Goal: Book appointment/travel/reservation

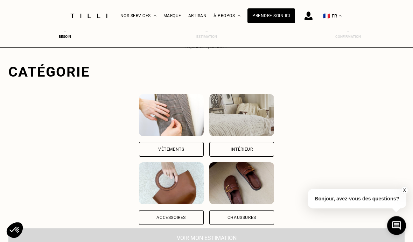
scroll to position [36, 0]
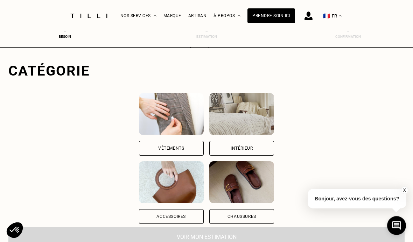
click at [139, 150] on div "Vêtements" at bounding box center [171, 148] width 65 height 15
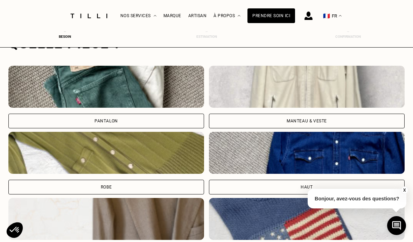
click at [40, 124] on div "Pantalon" at bounding box center [106, 121] width 196 height 15
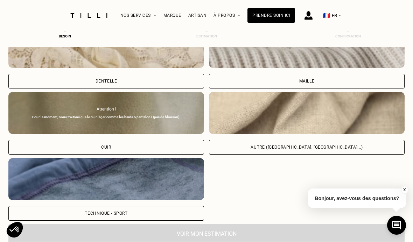
click at [364, 142] on div "Autre ([GEOGRAPHIC_DATA], [GEOGRAPHIC_DATA]...)" at bounding box center [307, 123] width 196 height 63
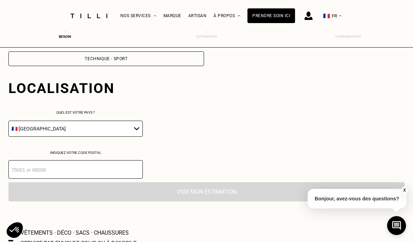
scroll to position [986, 0]
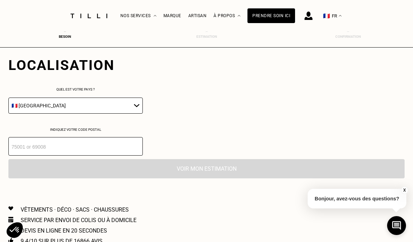
click at [20, 110] on select "🇩🇪 [GEOGRAPHIC_DATA] 🇦🇹 [GEOGRAPHIC_DATA] 🇧🇪 [GEOGRAPHIC_DATA] 🇧🇬 Bulgarie 🇨🇾 C…" at bounding box center [75, 106] width 134 height 16
select select "LU"
click at [40, 156] on input "number" at bounding box center [75, 146] width 134 height 19
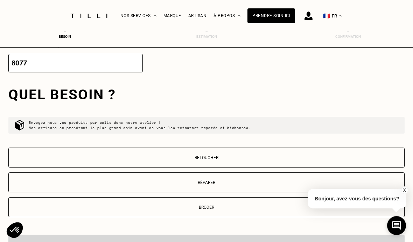
scroll to position [1070, 0]
type input "8077"
click at [345, 157] on button "Retoucher" at bounding box center [206, 157] width 396 height 20
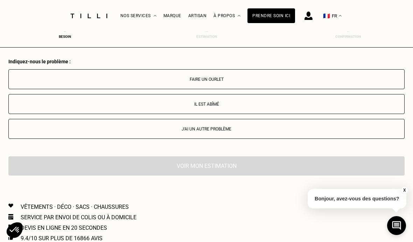
scroll to position [1249, 0]
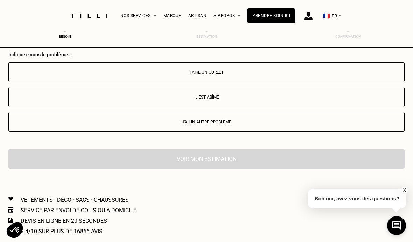
click at [358, 125] on p "J‘ai un autre problème" at bounding box center [206, 122] width 389 height 5
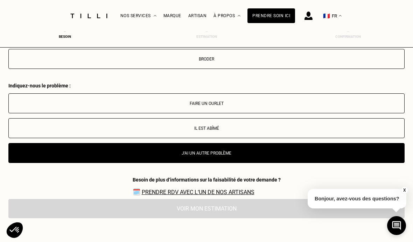
scroll to position [1215, 0]
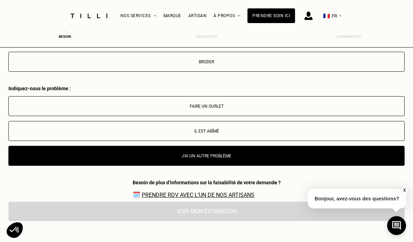
click at [351, 109] on p "Faire un ourlet" at bounding box center [206, 106] width 389 height 5
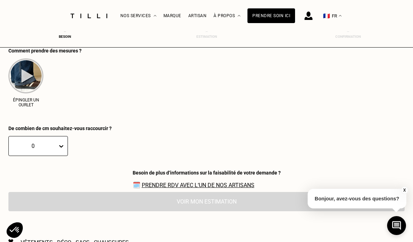
scroll to position [1358, 0]
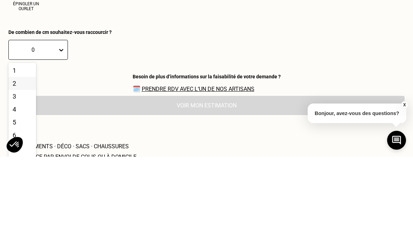
click at [9, 163] on div "2" at bounding box center [22, 169] width 28 height 13
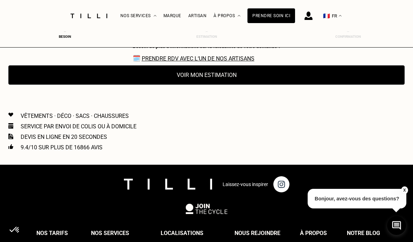
scroll to position [1566, 0]
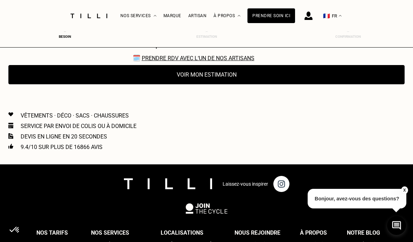
click at [35, 84] on button "Voir mon estimation" at bounding box center [206, 74] width 396 height 19
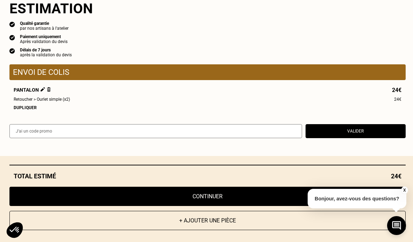
scroll to position [1440, 0]
